Goal: Task Accomplishment & Management: Manage account settings

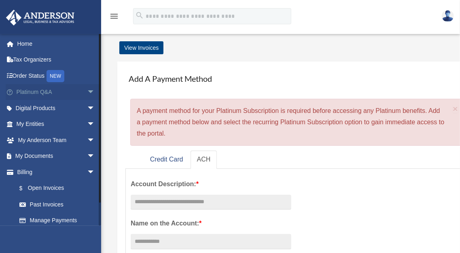
click at [87, 94] on span "arrow_drop_down" at bounding box center [95, 92] width 16 height 17
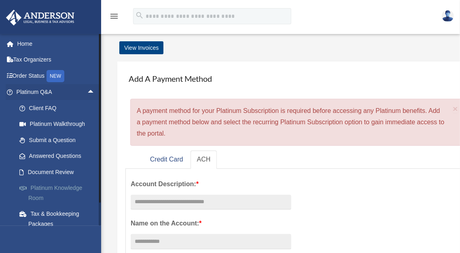
click at [50, 189] on link "Platinum Knowledge Room" at bounding box center [59, 193] width 96 height 26
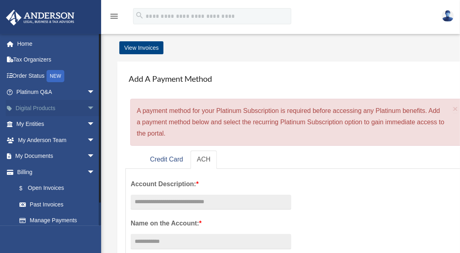
click at [87, 109] on span "arrow_drop_down" at bounding box center [95, 108] width 16 height 17
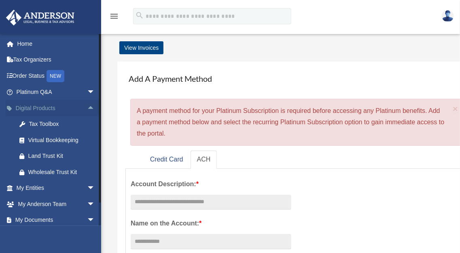
click at [87, 108] on span "arrow_drop_up" at bounding box center [95, 108] width 16 height 17
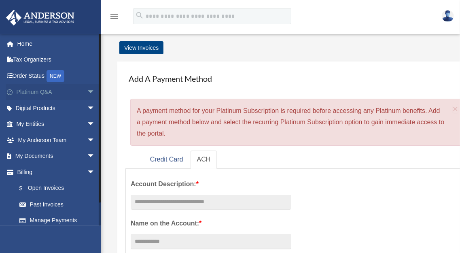
click at [87, 94] on span "arrow_drop_down" at bounding box center [95, 92] width 16 height 17
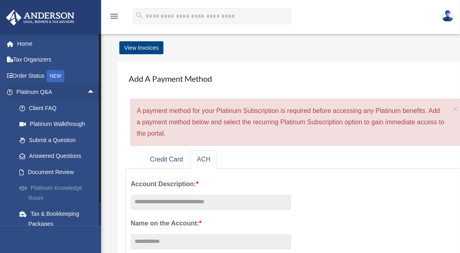
click at [48, 192] on link "Platinum Knowledge Room" at bounding box center [59, 193] width 96 height 26
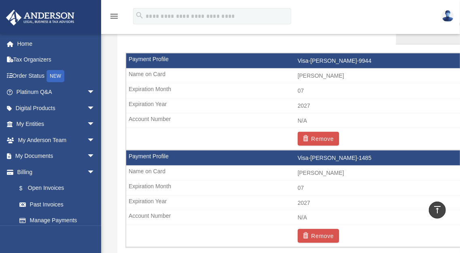
scroll to position [518, 0]
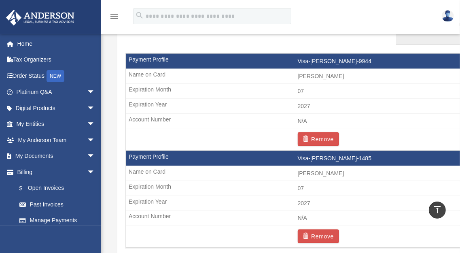
click at [160, 128] on td "Remove" at bounding box center [297, 139] width 343 height 22
click at [180, 107] on td "2027" at bounding box center [297, 106] width 343 height 15
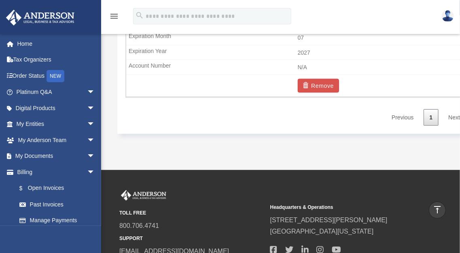
scroll to position [664, 0]
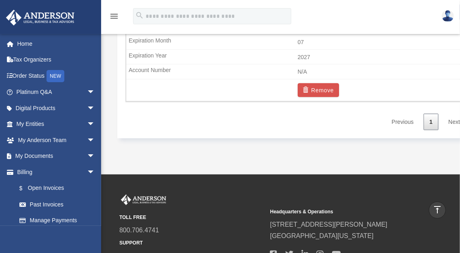
click at [454, 125] on link "Next" at bounding box center [455, 122] width 24 height 17
click at [457, 125] on link "Next" at bounding box center [455, 122] width 24 height 17
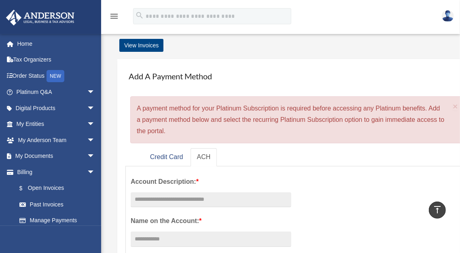
scroll to position [0, 0]
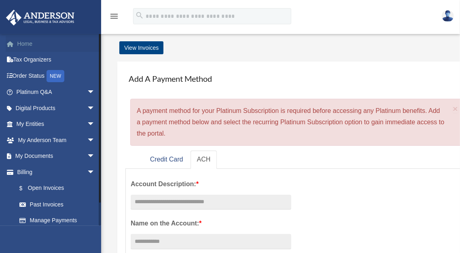
click at [28, 42] on link "Home" at bounding box center [57, 44] width 102 height 16
click at [42, 61] on link "Tax Organizers" at bounding box center [57, 60] width 102 height 16
click at [87, 90] on span "arrow_drop_down" at bounding box center [95, 92] width 16 height 17
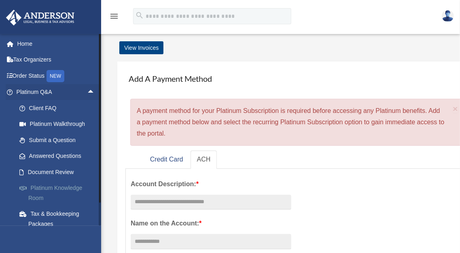
click at [46, 192] on link "Platinum Knowledge Room" at bounding box center [59, 193] width 96 height 26
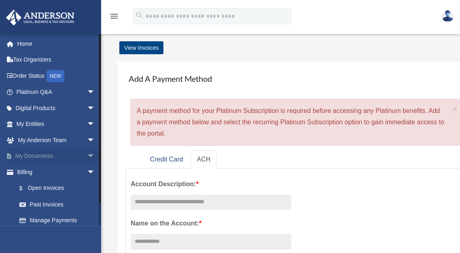
click at [87, 160] on span "arrow_drop_down" at bounding box center [95, 156] width 16 height 17
click at [32, 172] on link "Box" at bounding box center [59, 172] width 96 height 16
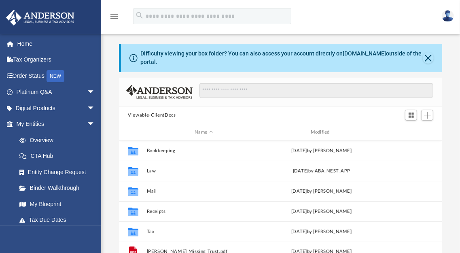
scroll to position [178, 317]
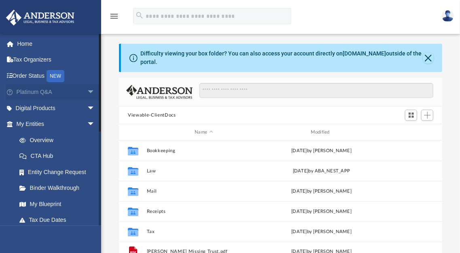
click at [87, 92] on span "arrow_drop_down" at bounding box center [95, 92] width 16 height 17
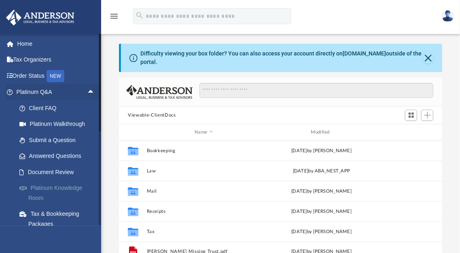
click at [49, 192] on link "Platinum Knowledge Room" at bounding box center [59, 193] width 96 height 26
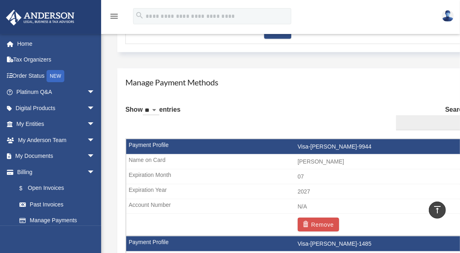
scroll to position [433, 0]
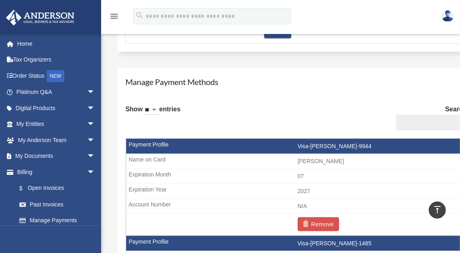
click at [160, 109] on select "** ** ** ***" at bounding box center [151, 110] width 17 height 9
click at [454, 107] on label "Search:" at bounding box center [431, 117] width 76 height 27
click at [454, 115] on input "Search:" at bounding box center [434, 122] width 76 height 15
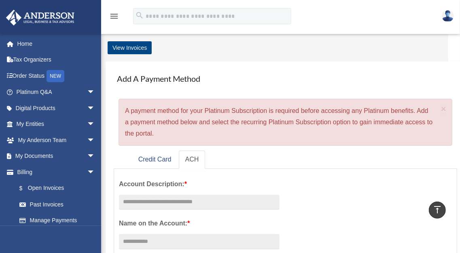
click at [165, 151] on link "Credit Card" at bounding box center [155, 160] width 46 height 18
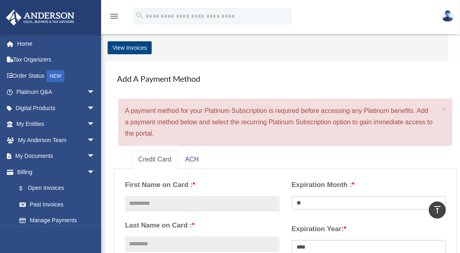
scroll to position [580, 0]
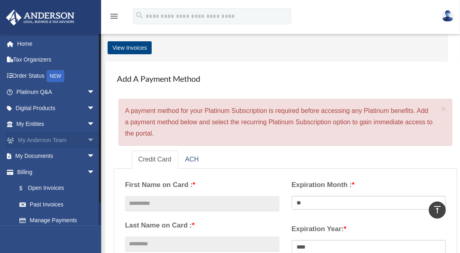
click at [87, 138] on span "arrow_drop_down" at bounding box center [95, 140] width 16 height 17
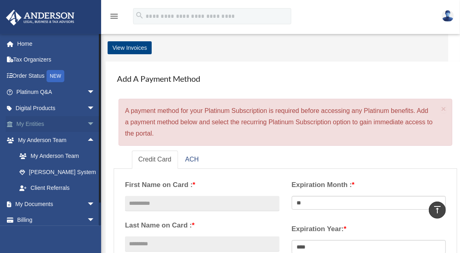
click at [87, 124] on span "arrow_drop_down" at bounding box center [95, 124] width 16 height 17
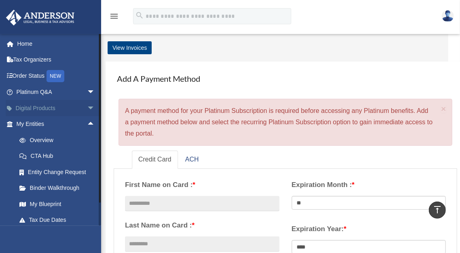
click at [87, 109] on span "arrow_drop_down" at bounding box center [95, 108] width 16 height 17
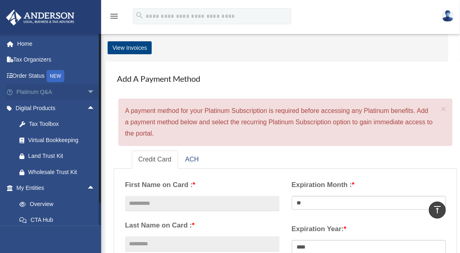
click at [87, 94] on span "arrow_drop_down" at bounding box center [95, 92] width 16 height 17
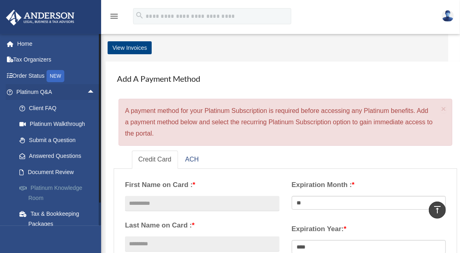
click at [40, 190] on link "Platinum Knowledge Room" at bounding box center [59, 193] width 96 height 26
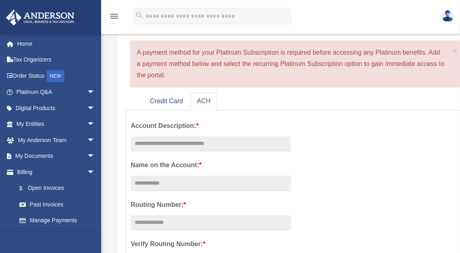
scroll to position [48, 0]
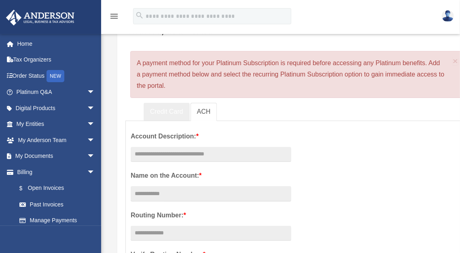
click at [173, 117] on link "Credit Card" at bounding box center [167, 112] width 46 height 18
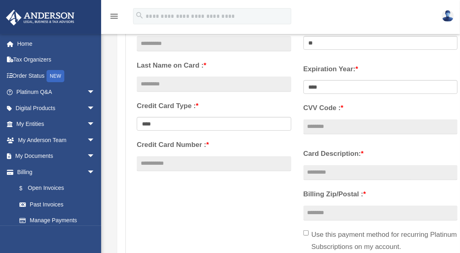
scroll to position [160, 0]
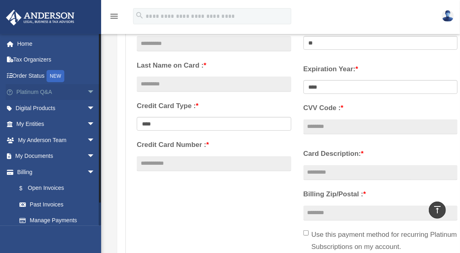
click at [93, 96] on span "arrow_drop_down" at bounding box center [95, 92] width 16 height 17
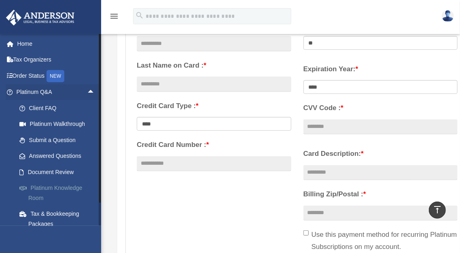
click at [79, 190] on link "Platinum Knowledge Room" at bounding box center [59, 193] width 96 height 26
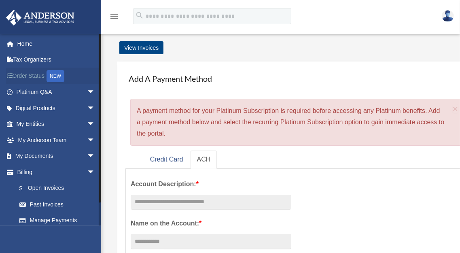
click at [60, 75] on div "NEW" at bounding box center [56, 76] width 18 height 12
click at [61, 77] on div "NEW" at bounding box center [56, 76] width 18 height 12
click at [87, 172] on span "arrow_drop_down" at bounding box center [95, 172] width 16 height 17
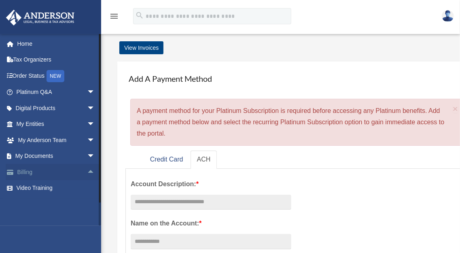
click at [87, 173] on span "arrow_drop_up" at bounding box center [95, 172] width 16 height 17
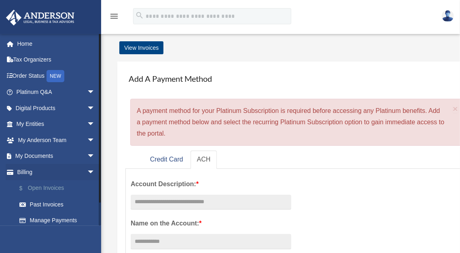
click at [46, 188] on link "$ Open Invoices" at bounding box center [59, 188] width 96 height 17
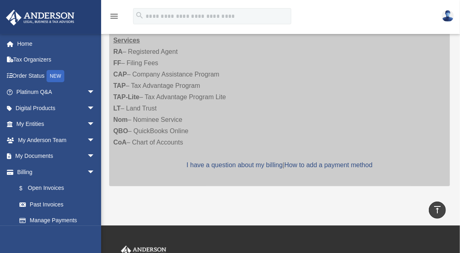
scroll to position [155, 0]
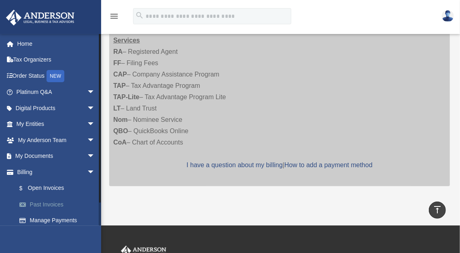
click at [46, 205] on link "Past Invoices" at bounding box center [59, 204] width 96 height 16
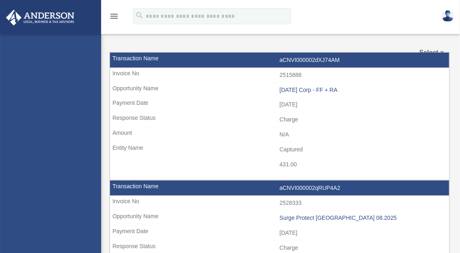
select select
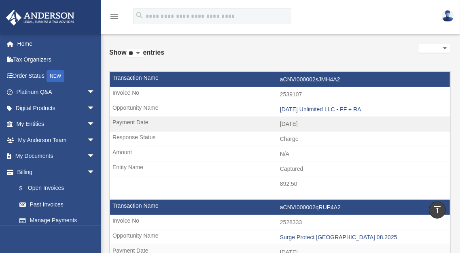
scroll to position [31, 0]
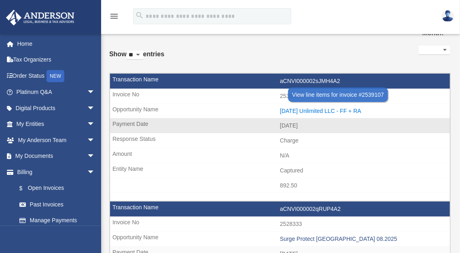
click at [339, 110] on div "[DATE] Unlimited LLC - FF + RA" at bounding box center [363, 111] width 166 height 7
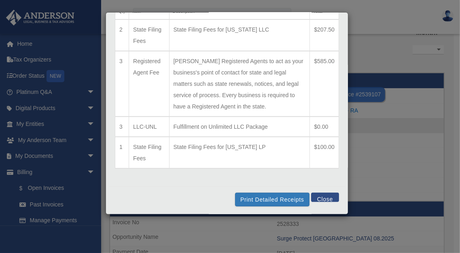
scroll to position [0, 0]
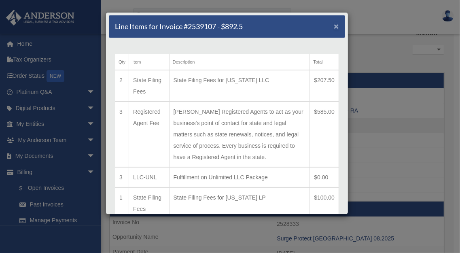
click at [334, 26] on span "×" at bounding box center [336, 25] width 5 height 9
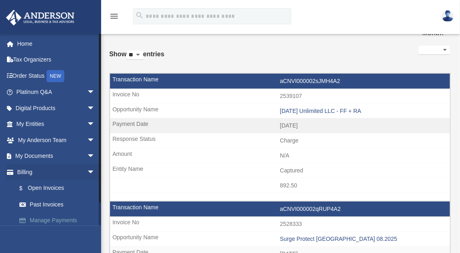
click at [47, 223] on link "Manage Payments" at bounding box center [59, 221] width 96 height 16
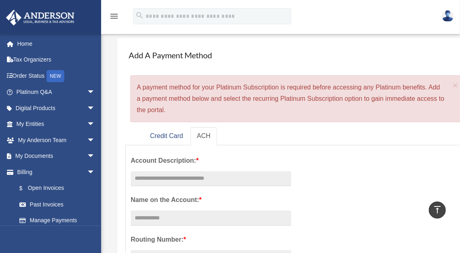
scroll to position [23, 0]
click at [172, 134] on link "Credit Card" at bounding box center [167, 136] width 46 height 18
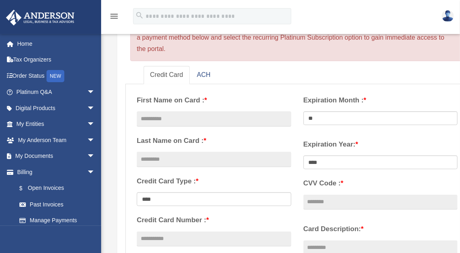
scroll to position [98, 0]
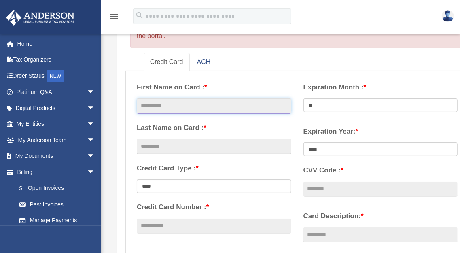
click at [253, 110] on input "text" at bounding box center [214, 105] width 155 height 15
type input "**********"
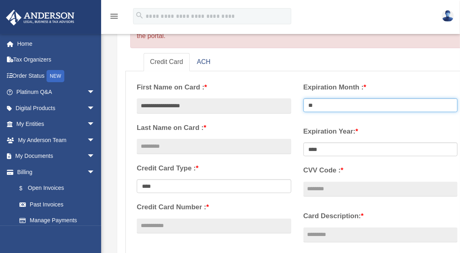
click at [343, 110] on select "** ** ** ** ** ** ** ** ** ** ** **" at bounding box center [381, 105] width 155 height 14
select select "**"
click at [304, 98] on select "** ** ** ** ** ** ** ** ** ** ** **" at bounding box center [381, 105] width 155 height 14
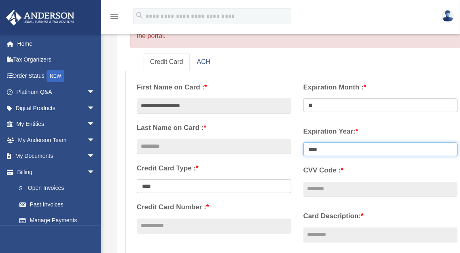
click at [332, 151] on select "**** **** **** **** **** **** **** **** ****" at bounding box center [381, 150] width 155 height 14
select select "****"
click at [304, 143] on select "**** **** **** **** **** **** **** **** ****" at bounding box center [381, 150] width 155 height 14
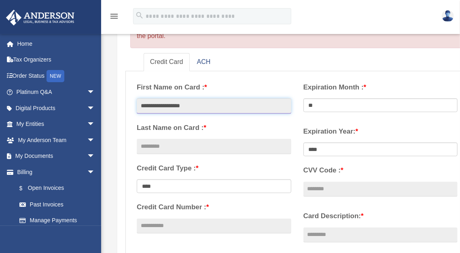
click at [209, 104] on input "**********" at bounding box center [214, 105] width 155 height 15
type input "**********"
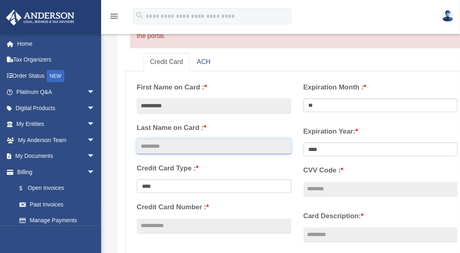
click at [164, 151] on input "text" at bounding box center [214, 146] width 155 height 15
type input "*"
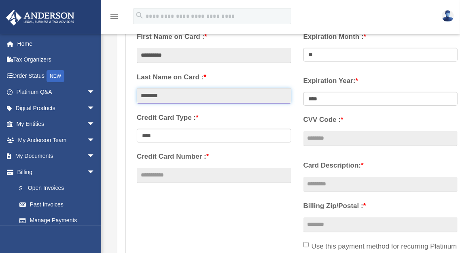
scroll to position [150, 0]
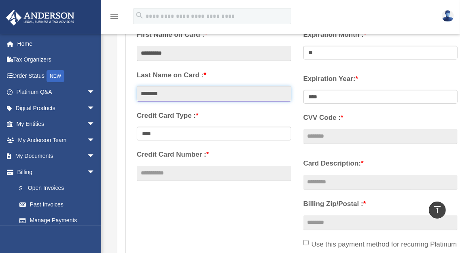
type input "********"
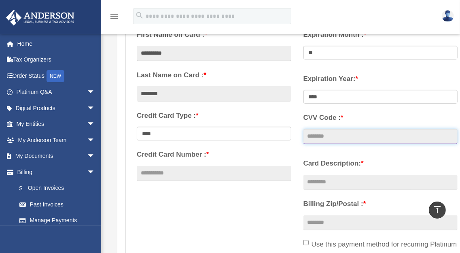
click at [349, 135] on input "CVV Code : *" at bounding box center [381, 136] width 155 height 15
type input "***"
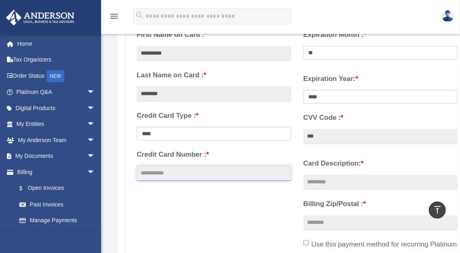
click at [183, 175] on input "Credit Card Number : *" at bounding box center [214, 173] width 155 height 15
type input "**********"
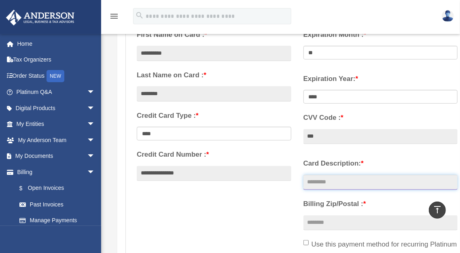
click at [345, 182] on input "Card Description: *" at bounding box center [381, 182] width 155 height 15
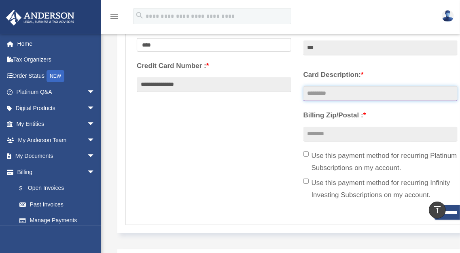
scroll to position [235, 0]
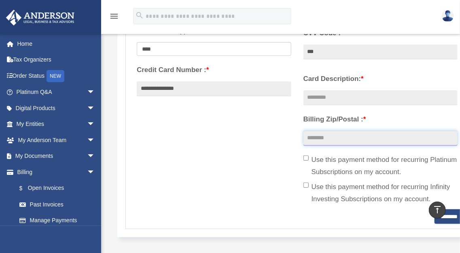
click at [326, 139] on input "Billing Zip/Postal : *" at bounding box center [381, 138] width 155 height 15
type input "*****"
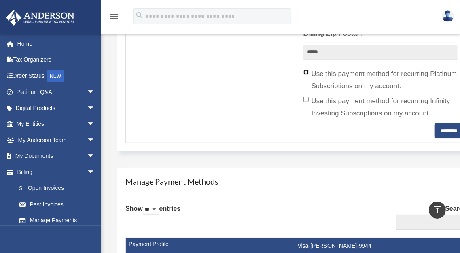
scroll to position [320, 0]
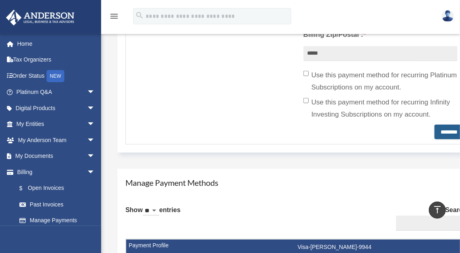
click at [445, 134] on input "********" at bounding box center [449, 132] width 29 height 15
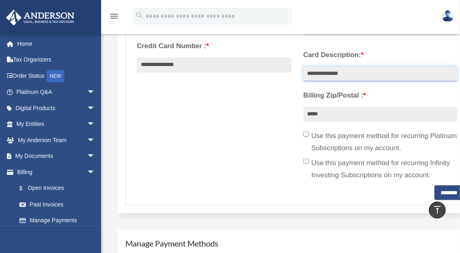
scroll to position [262, 0]
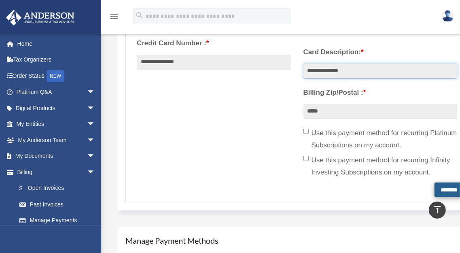
type input "**********"
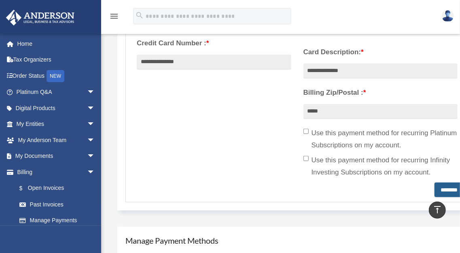
click at [449, 189] on input "********" at bounding box center [449, 190] width 29 height 15
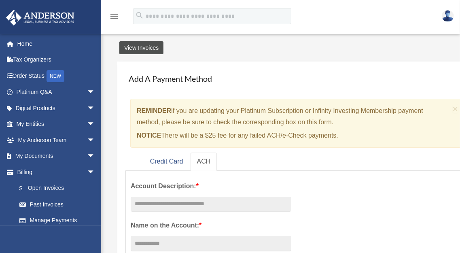
click at [145, 49] on link "View Invoices" at bounding box center [141, 47] width 44 height 13
click at [147, 51] on link "View Invoices" at bounding box center [141, 47] width 44 height 13
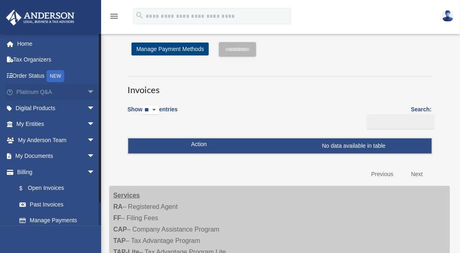
click at [92, 96] on span "arrow_drop_down" at bounding box center [95, 92] width 16 height 17
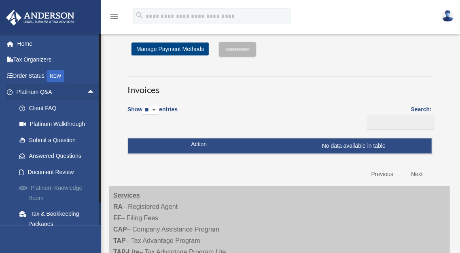
click at [79, 188] on link "Platinum Knowledge Room" at bounding box center [59, 193] width 96 height 26
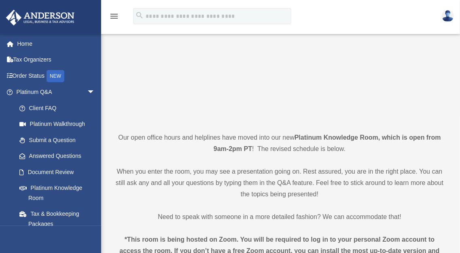
scroll to position [93, 0]
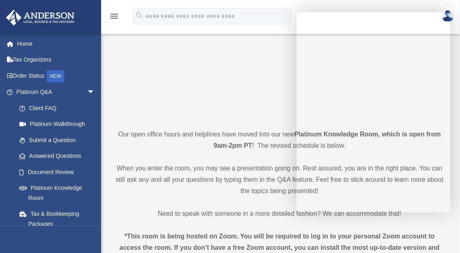
click at [391, 6] on div "menu search Site Menu add [EMAIL_ADDRESS][DOMAIN_NAME] Reset Password Logout" at bounding box center [230, 20] width 448 height 28
click at [386, 6] on div "menu search Site Menu add [EMAIL_ADDRESS][DOMAIN_NAME] Reset Password Logout" at bounding box center [230, 17] width 460 height 34
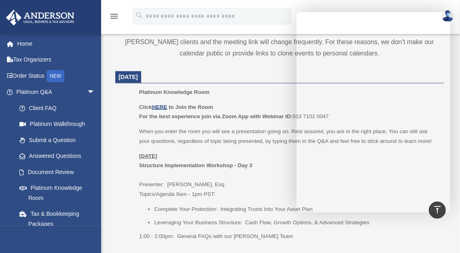
scroll to position [322, 0]
click at [162, 107] on u "HERE" at bounding box center [159, 106] width 15 height 6
